Goal: Contribute content

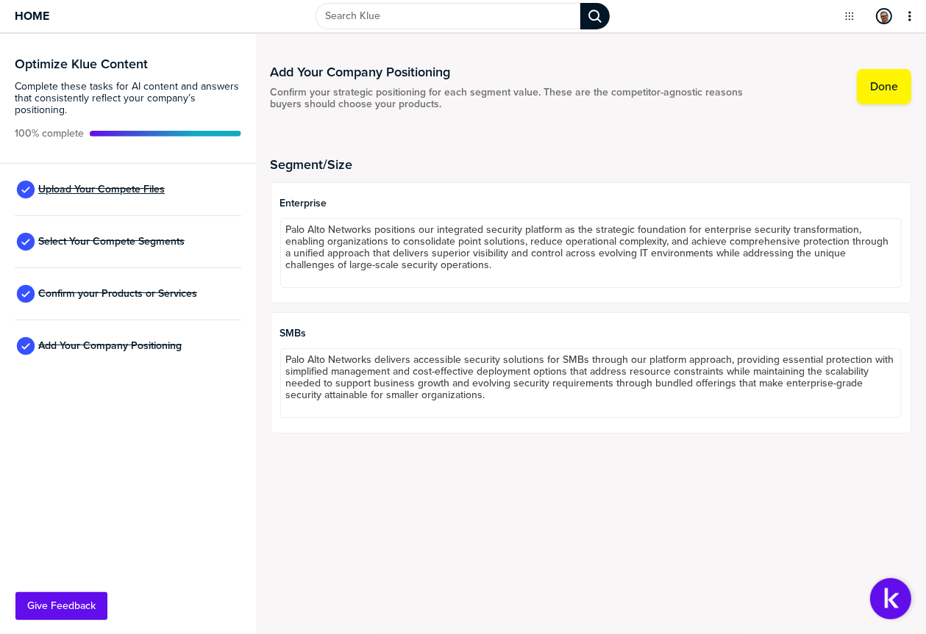
click at [81, 187] on span "Upload Your Compete Files" at bounding box center [101, 190] width 126 height 12
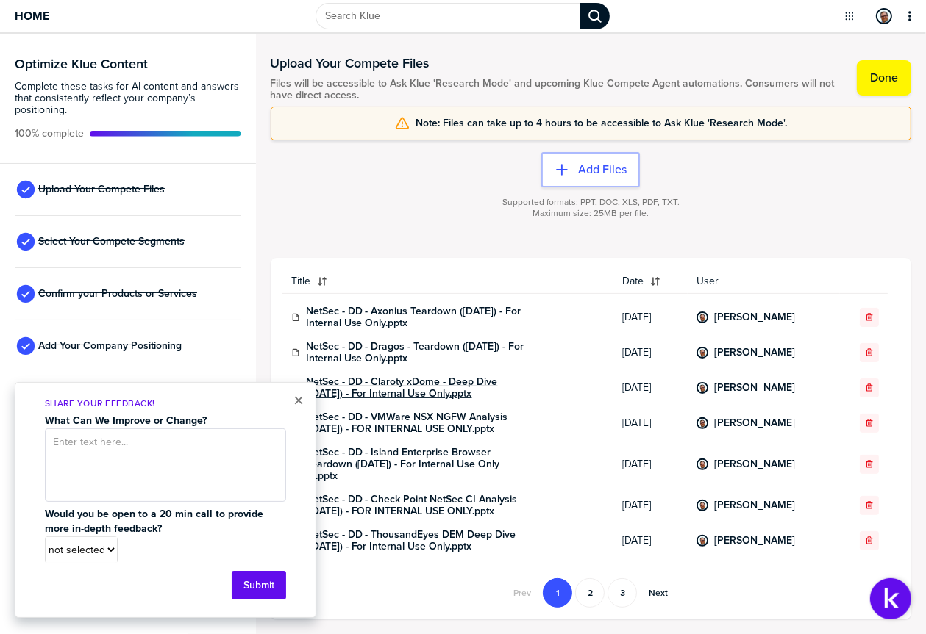
scroll to position [714, 0]
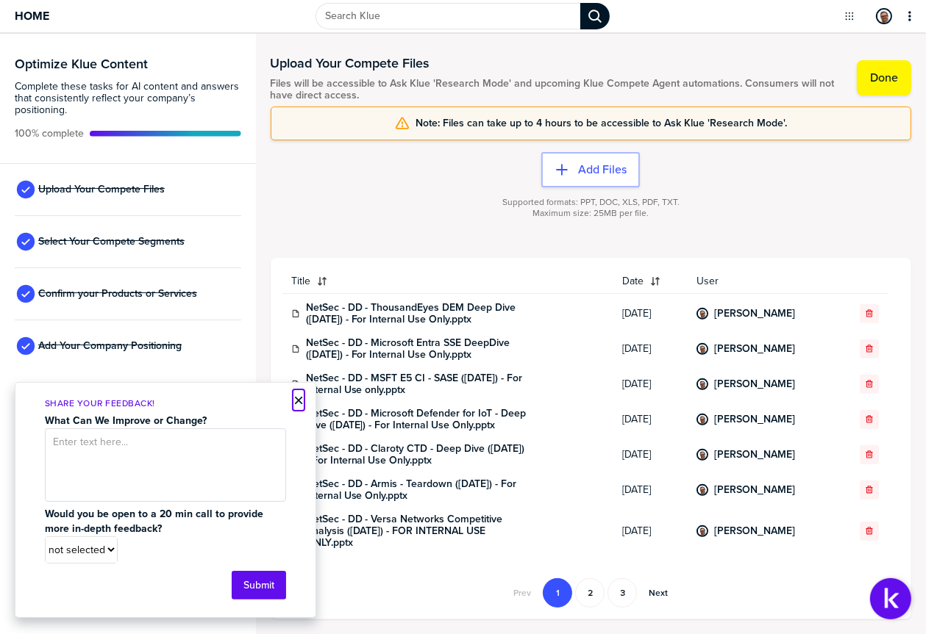
click at [296, 396] on button "×" at bounding box center [298, 401] width 10 height 18
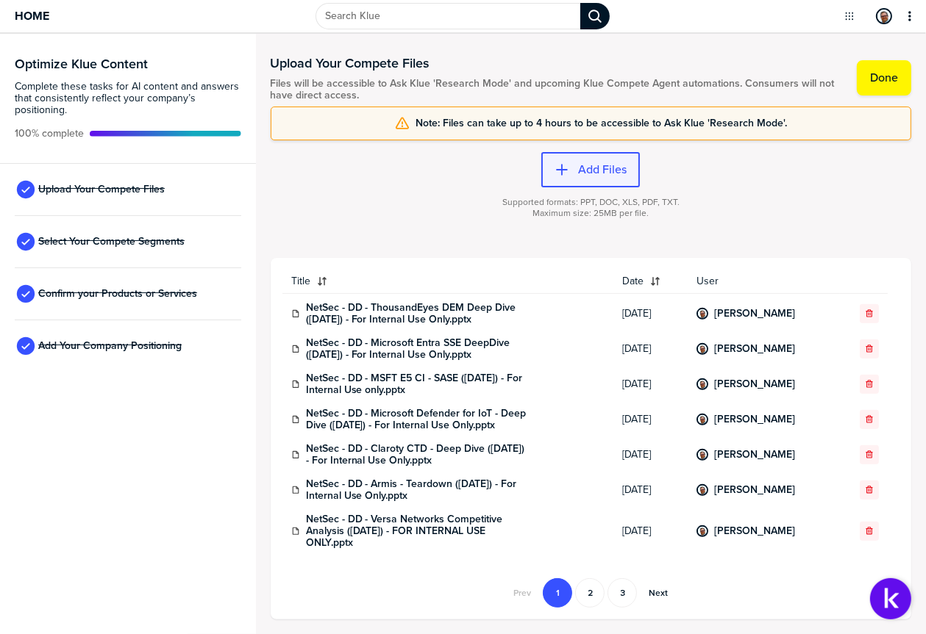
click at [612, 170] on label "Add Files" at bounding box center [602, 169] width 49 height 15
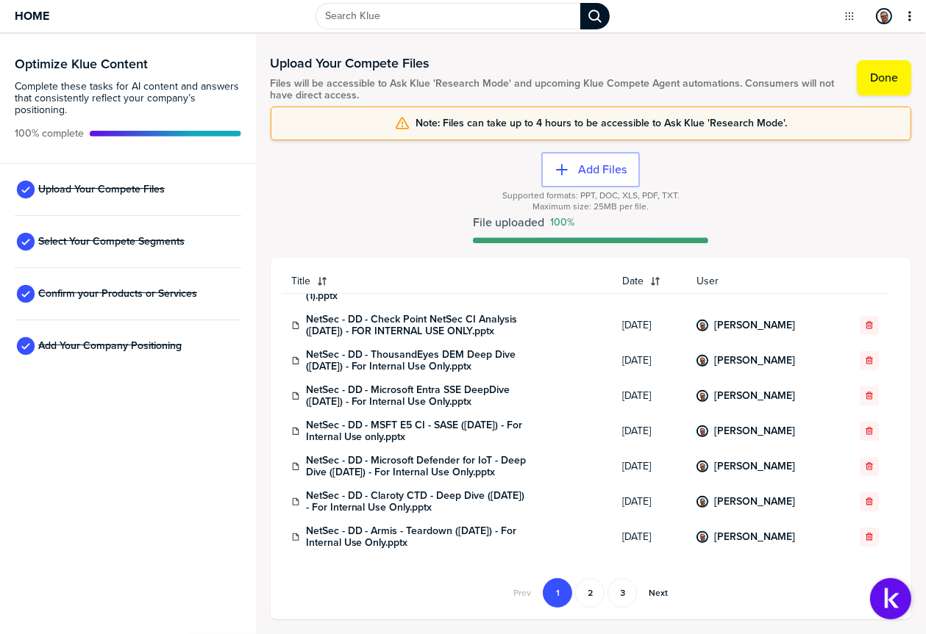
scroll to position [702, 0]
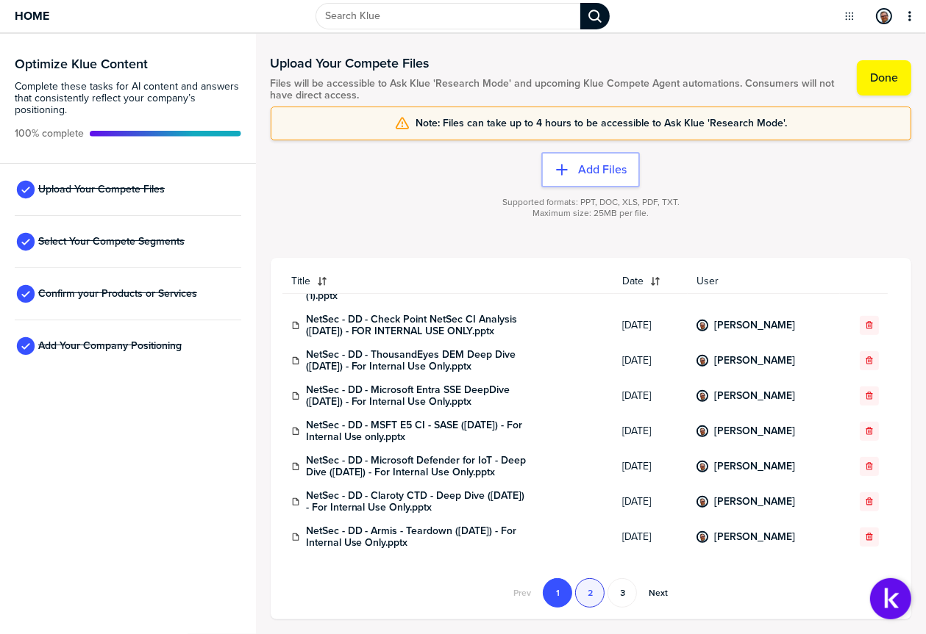
click at [590, 593] on button "2" at bounding box center [589, 593] width 29 height 29
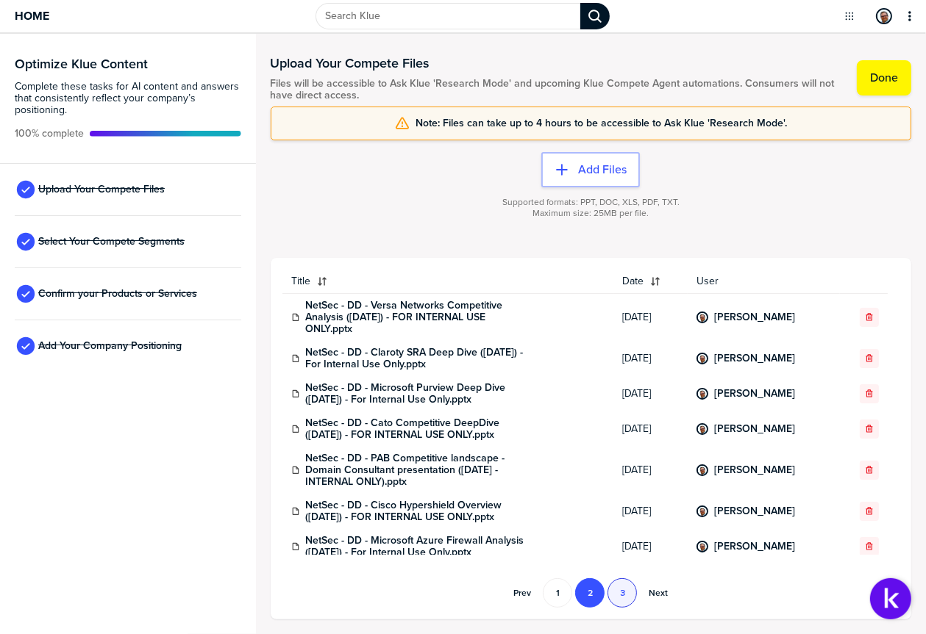
click at [623, 593] on button "3" at bounding box center [621, 593] width 29 height 29
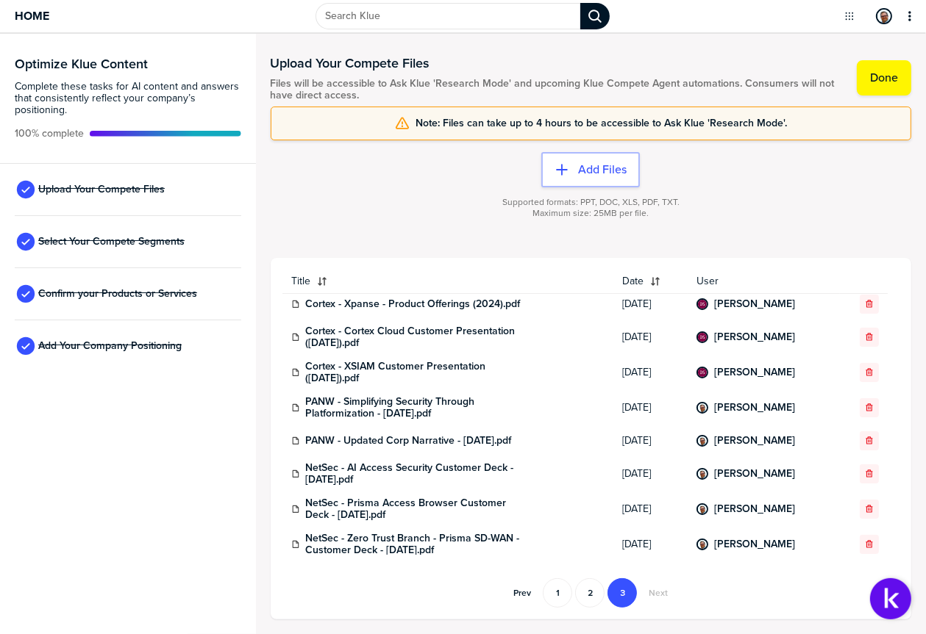
scroll to position [0, 0]
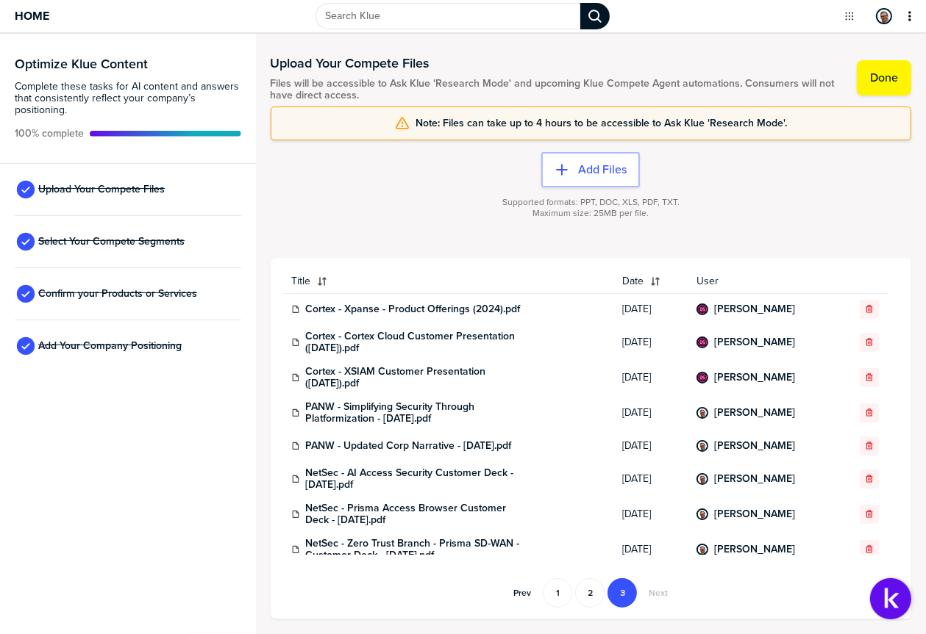
click at [590, 595] on button "2" at bounding box center [589, 593] width 29 height 29
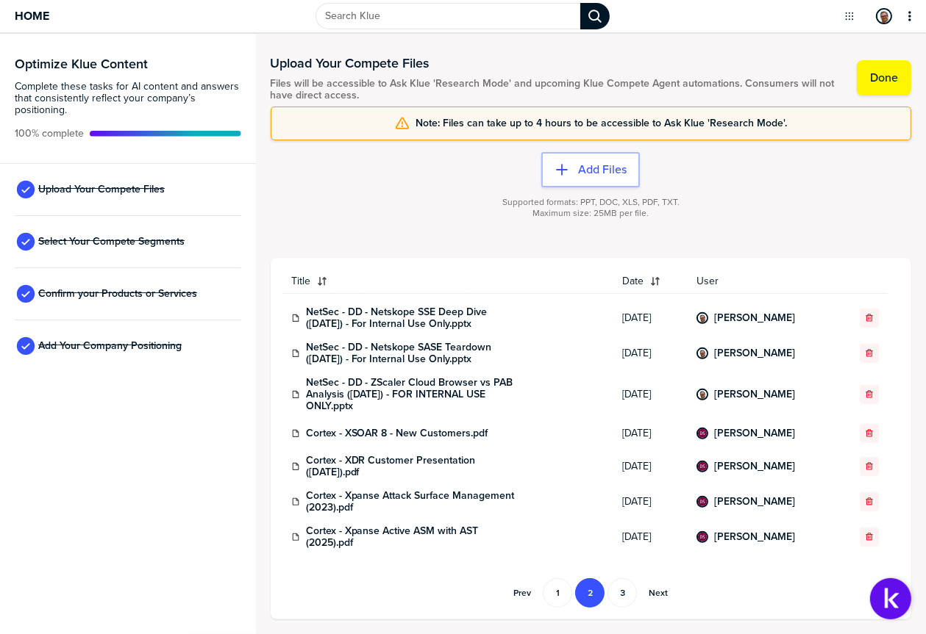
scroll to position [681, 0]
click at [558, 595] on button "1" at bounding box center [557, 593] width 29 height 29
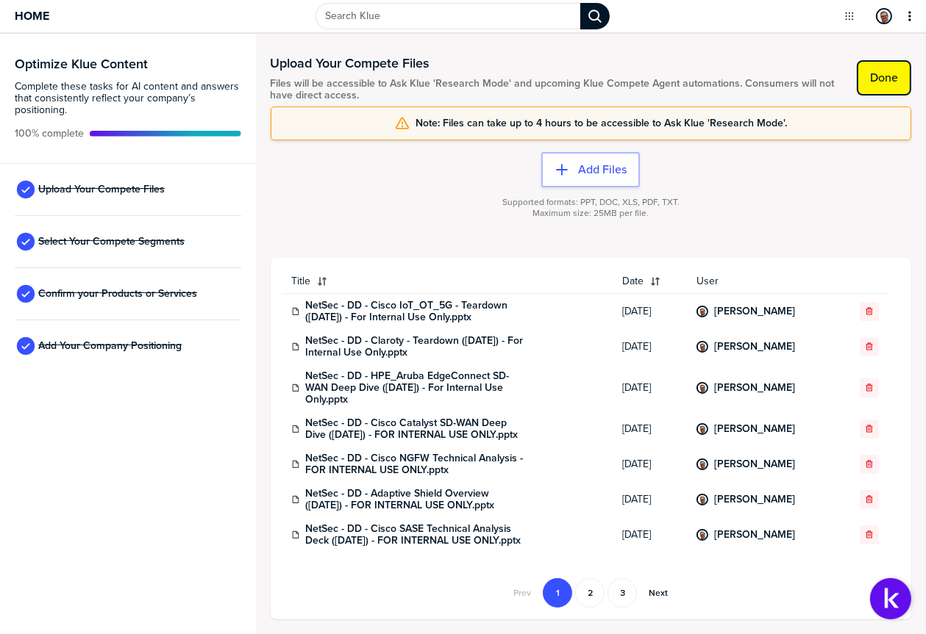
click at [878, 74] on label "Done" at bounding box center [884, 78] width 28 height 15
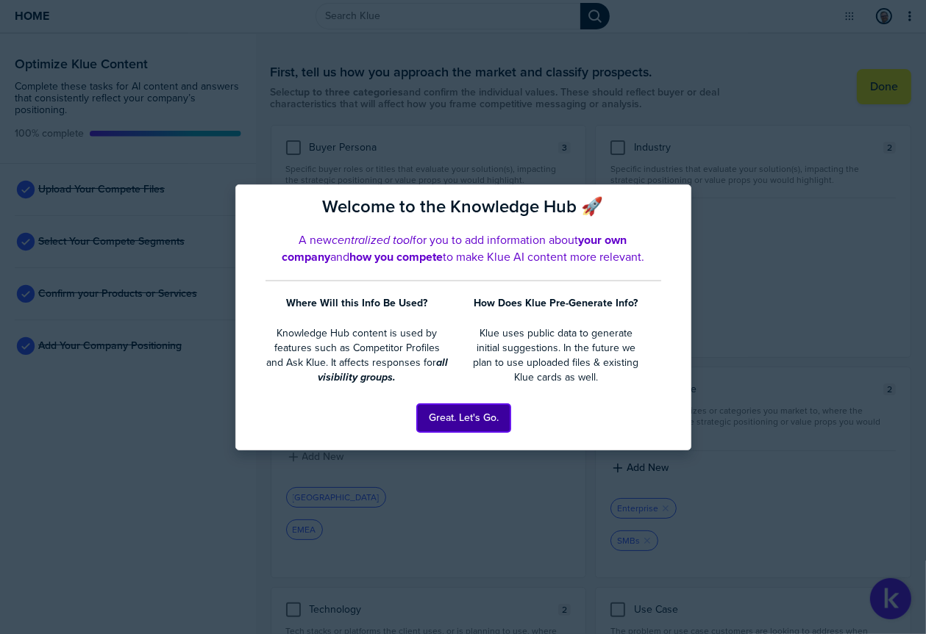
click at [469, 418] on button "Great. Let's Go." at bounding box center [463, 418] width 93 height 28
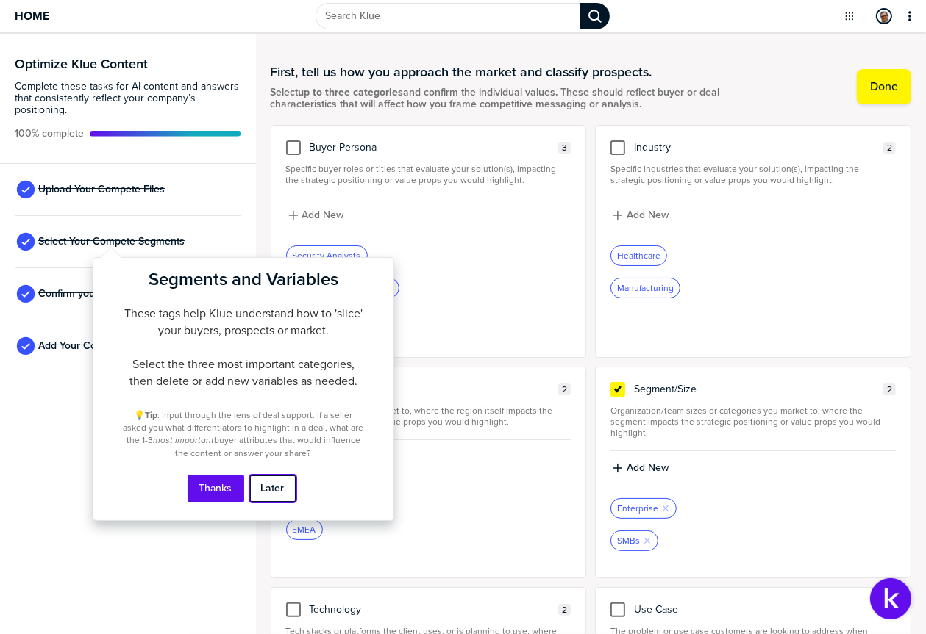
click at [277, 490] on button "Later" at bounding box center [272, 489] width 47 height 28
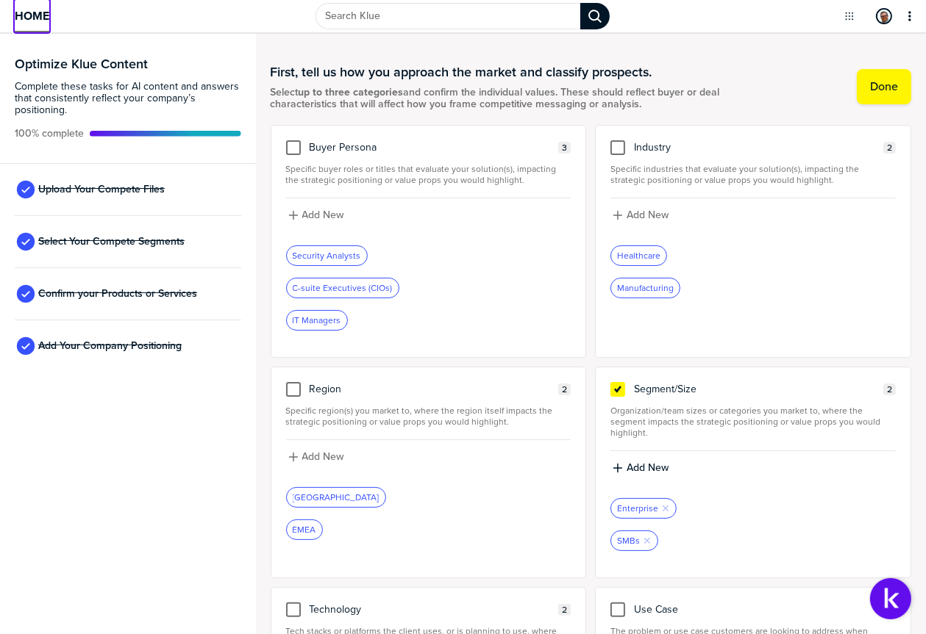
click at [27, 14] on span "Home" at bounding box center [32, 16] width 35 height 12
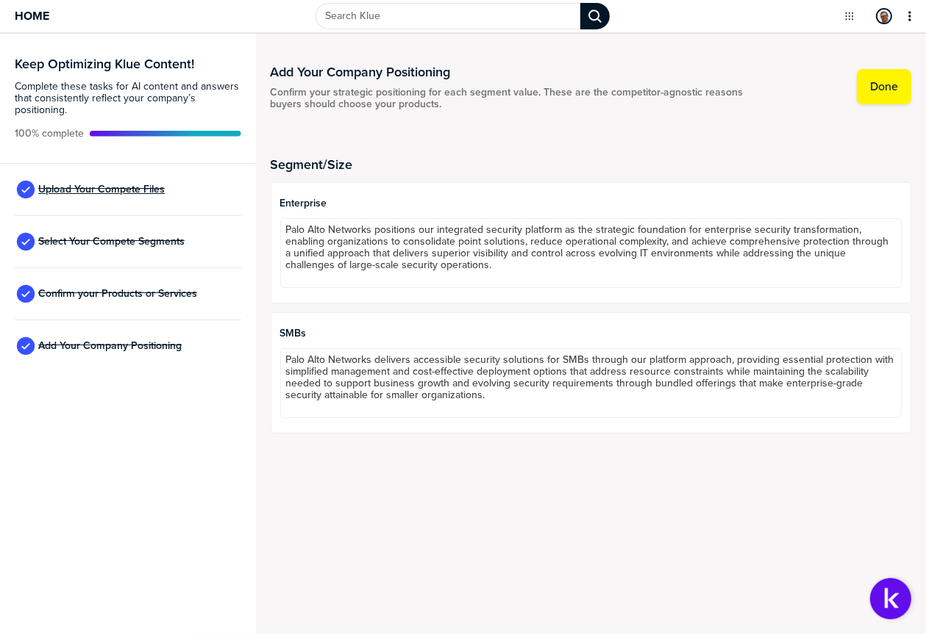
click at [103, 186] on span "Upload Your Compete Files" at bounding box center [101, 190] width 126 height 12
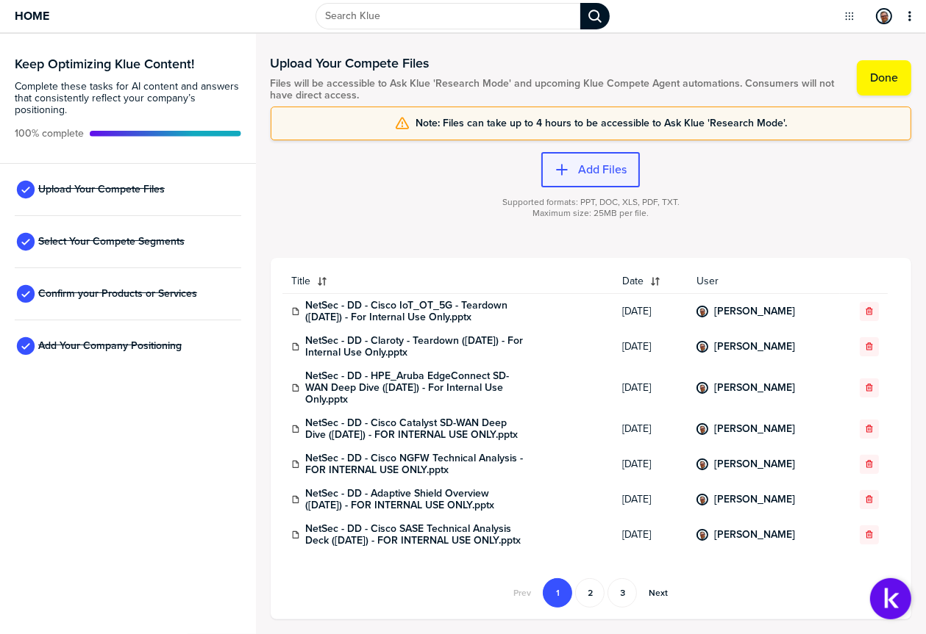
click at [588, 163] on label "Add Files" at bounding box center [602, 169] width 49 height 15
